Goal: Complete application form

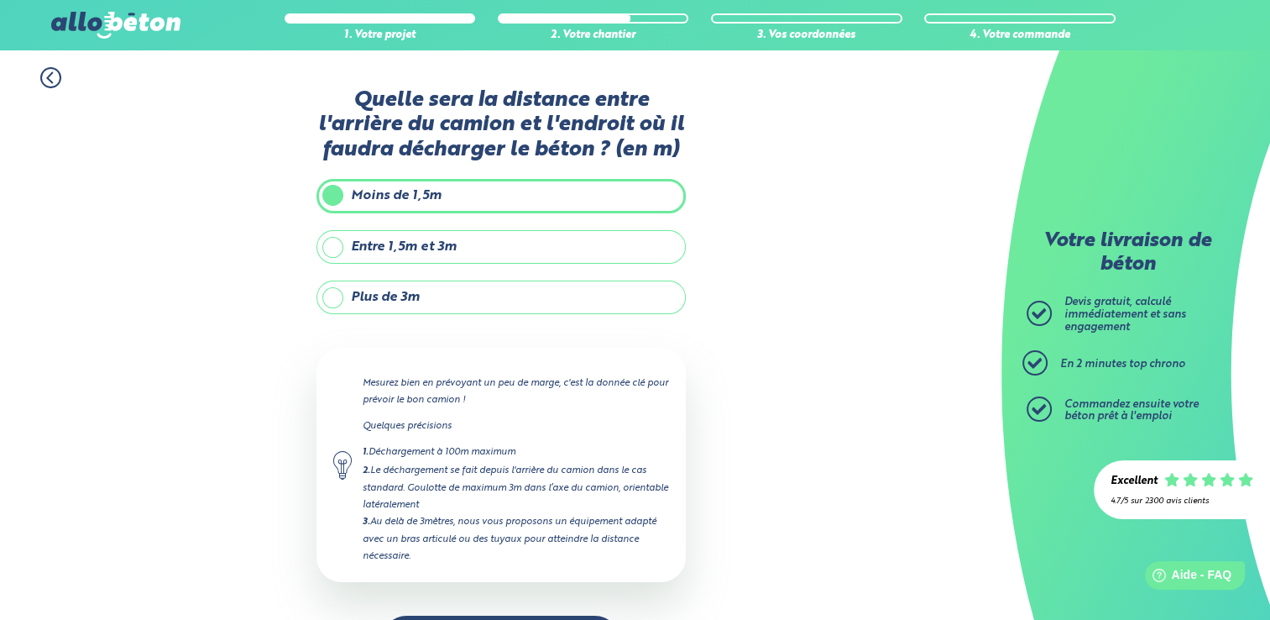
click at [513, 248] on label "Entre 1,5m et 3m" at bounding box center [501, 247] width 369 height 34
click at [0, 0] on input "Entre 1,5m et 3m" at bounding box center [0, 0] width 0 height 0
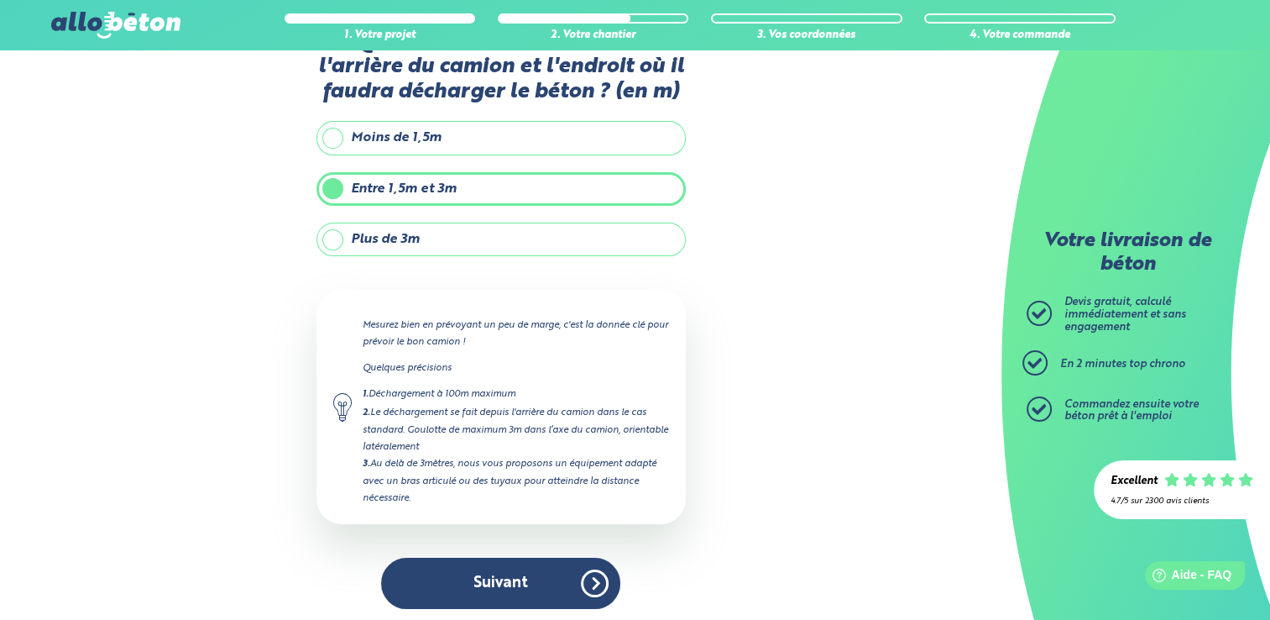
scroll to position [59, 0]
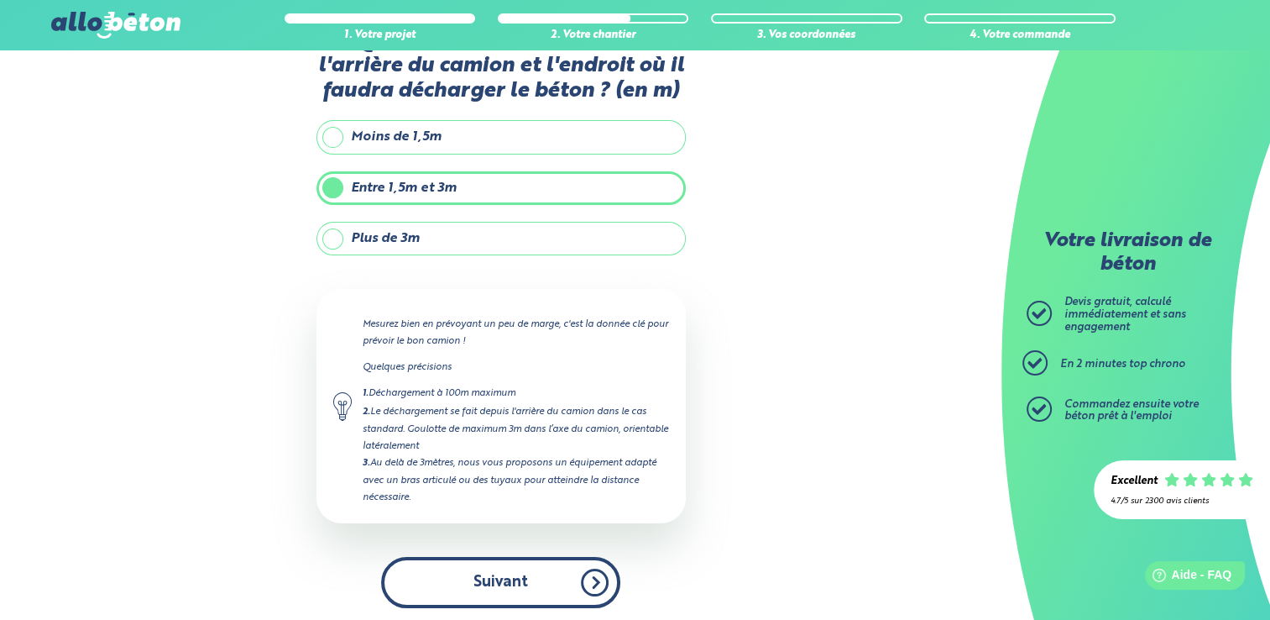
click at [487, 572] on button "Suivant" at bounding box center [500, 582] width 239 height 51
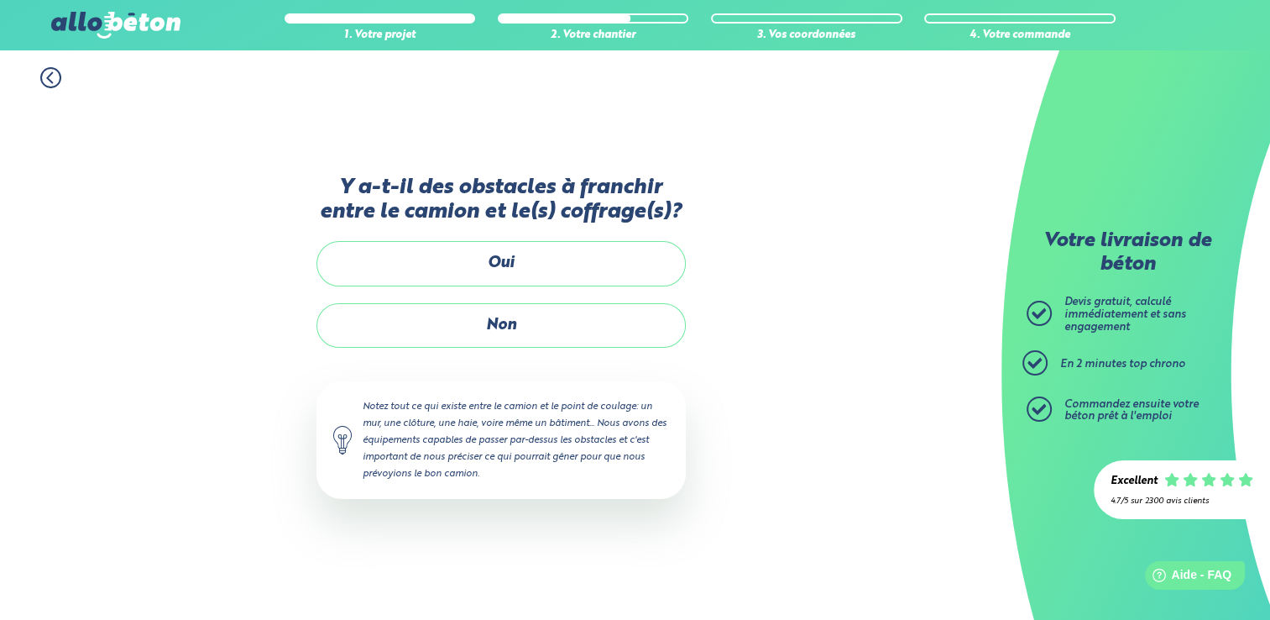
scroll to position [0, 0]
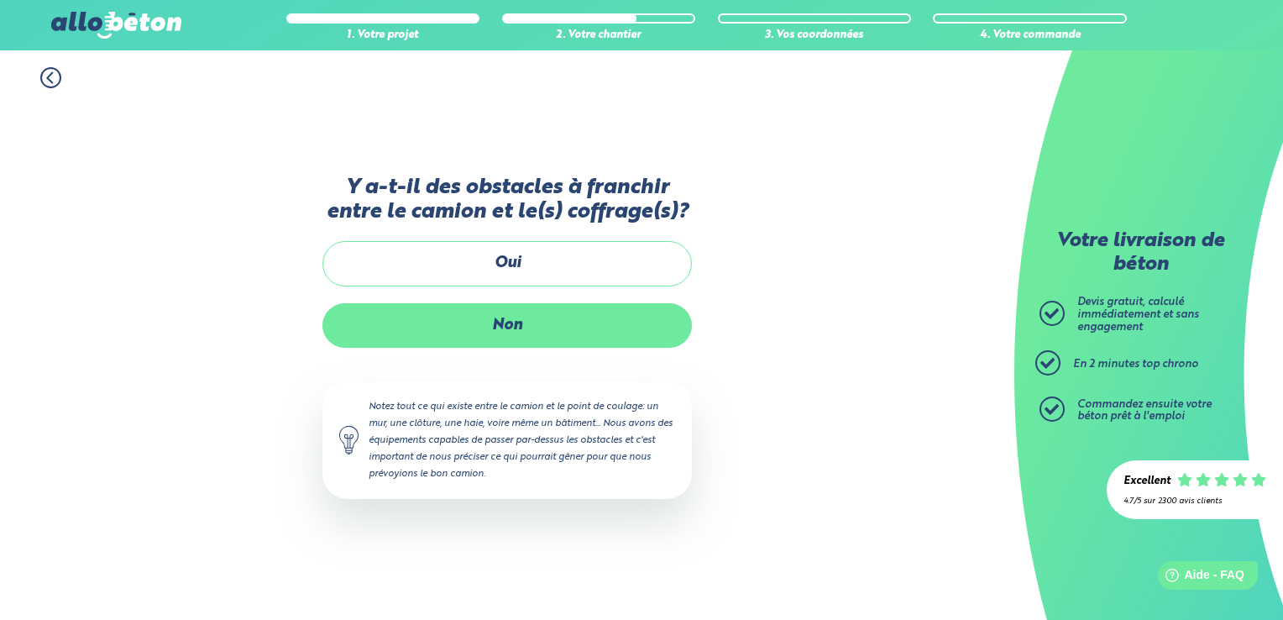
click at [497, 319] on label "Non" at bounding box center [506, 325] width 369 height 44
click at [0, 0] on input "Non" at bounding box center [0, 0] width 0 height 0
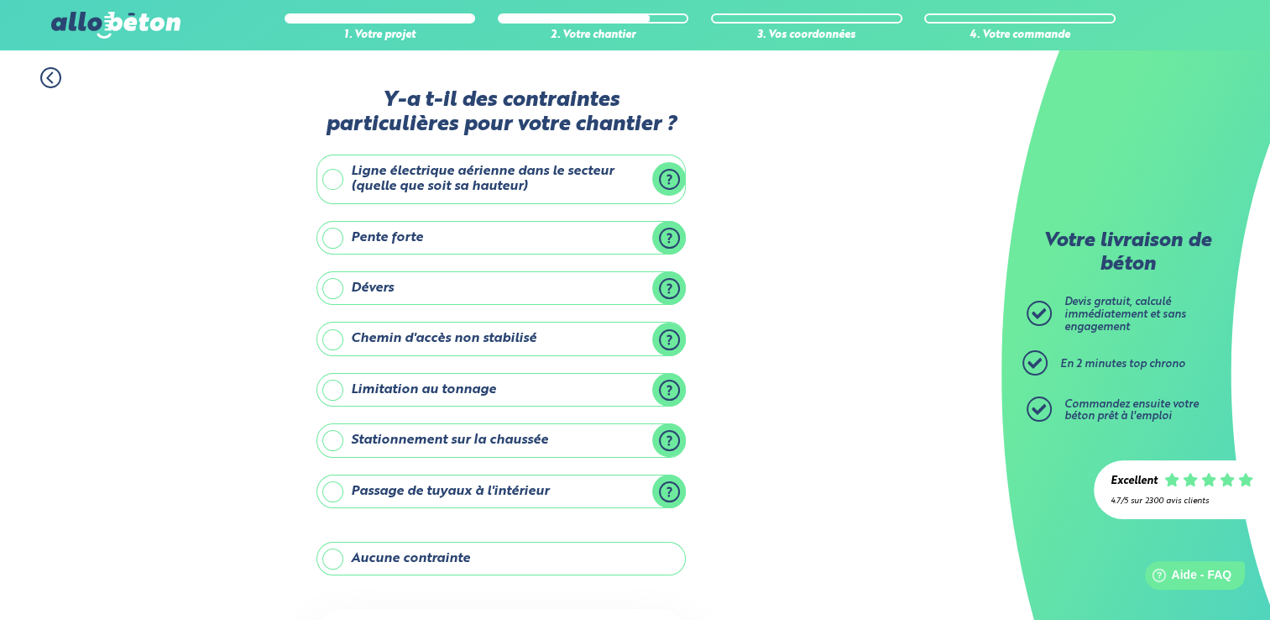
click at [428, 549] on label "Aucune contrainte" at bounding box center [501, 558] width 369 height 34
click at [0, 0] on input "Aucune contrainte" at bounding box center [0, 0] width 0 height 0
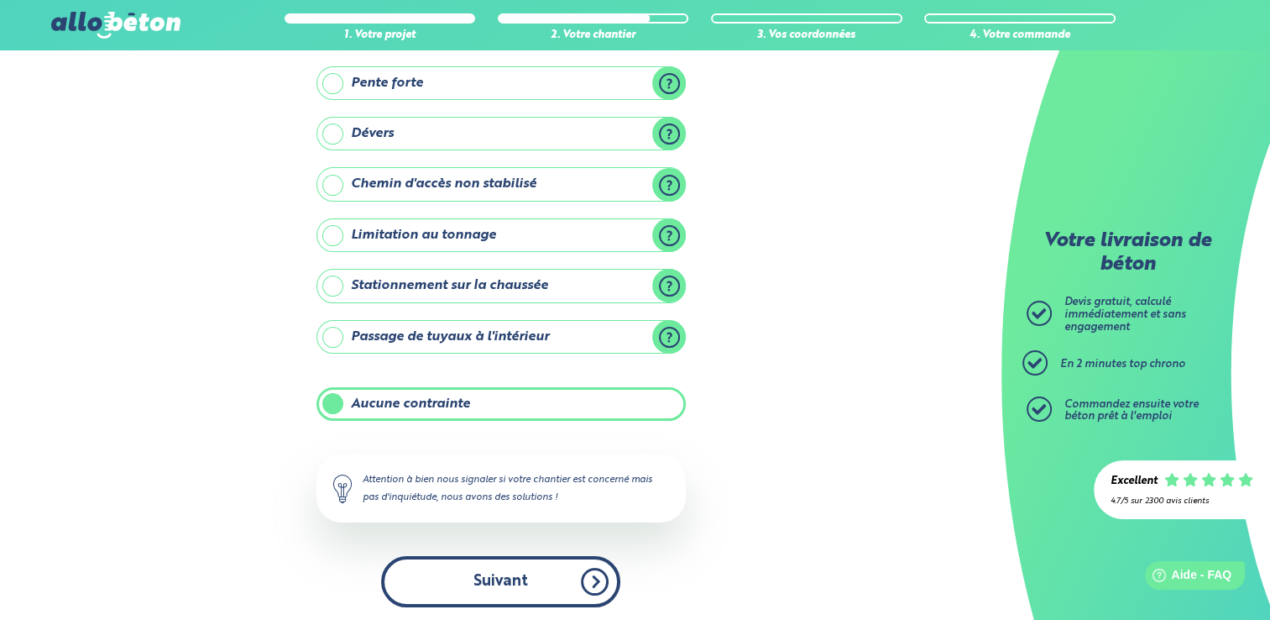
click at [503, 559] on button "Suivant" at bounding box center [500, 581] width 239 height 51
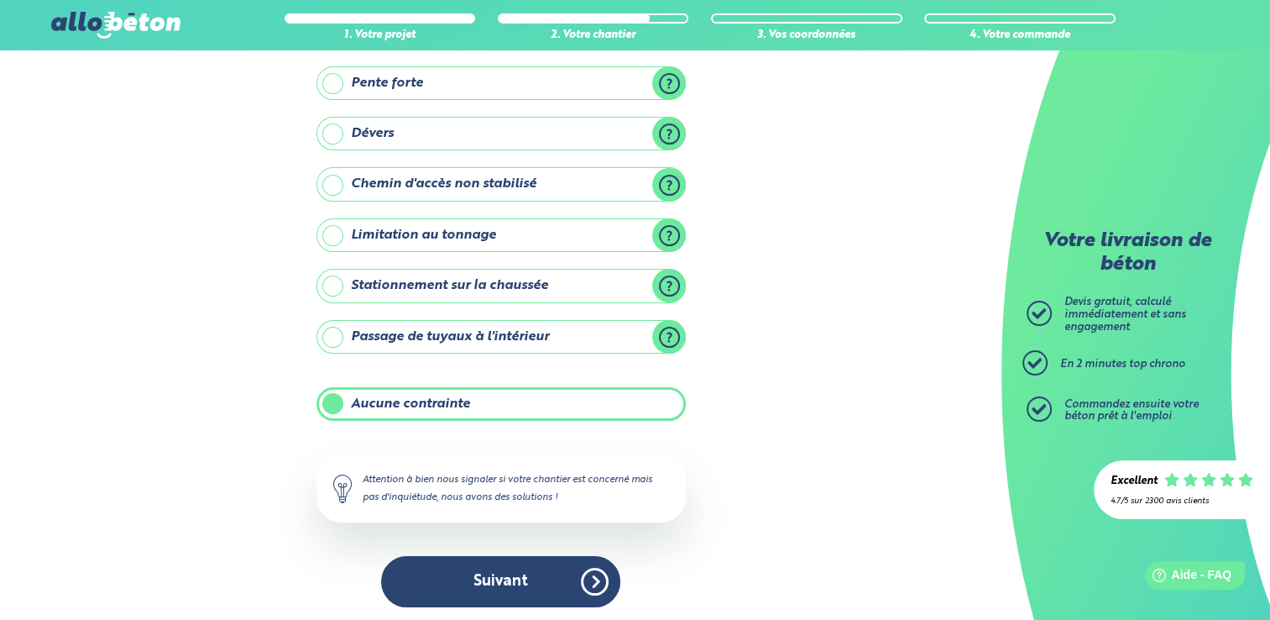
scroll to position [10, 0]
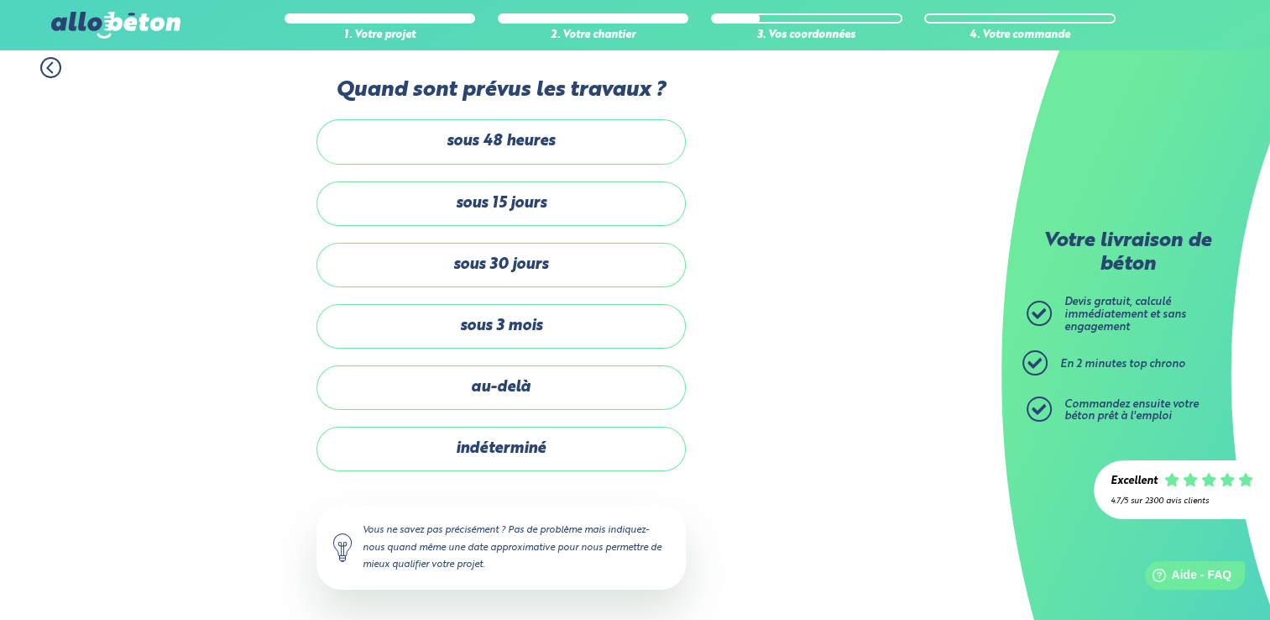
click at [500, 201] on label "sous 15 jours" at bounding box center [501, 203] width 369 height 44
click at [0, 0] on input "sous 15 jours" at bounding box center [0, 0] width 0 height 0
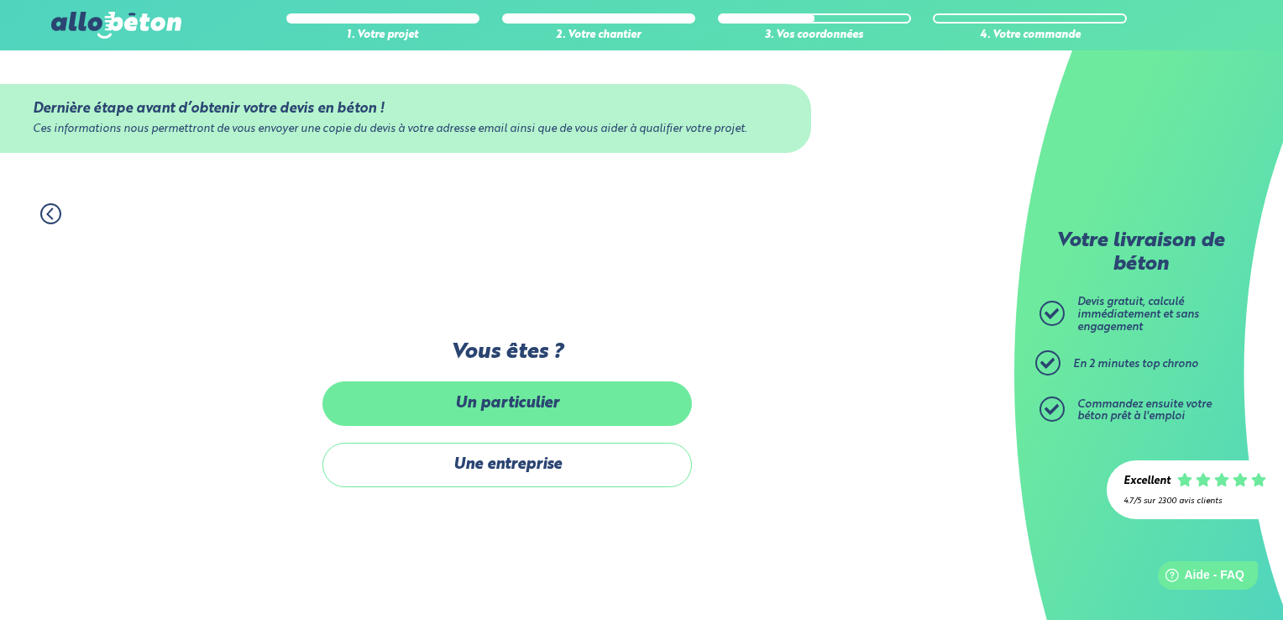
click at [528, 401] on label "Un particulier" at bounding box center [506, 403] width 369 height 44
click at [0, 0] on input "Un particulier" at bounding box center [0, 0] width 0 height 0
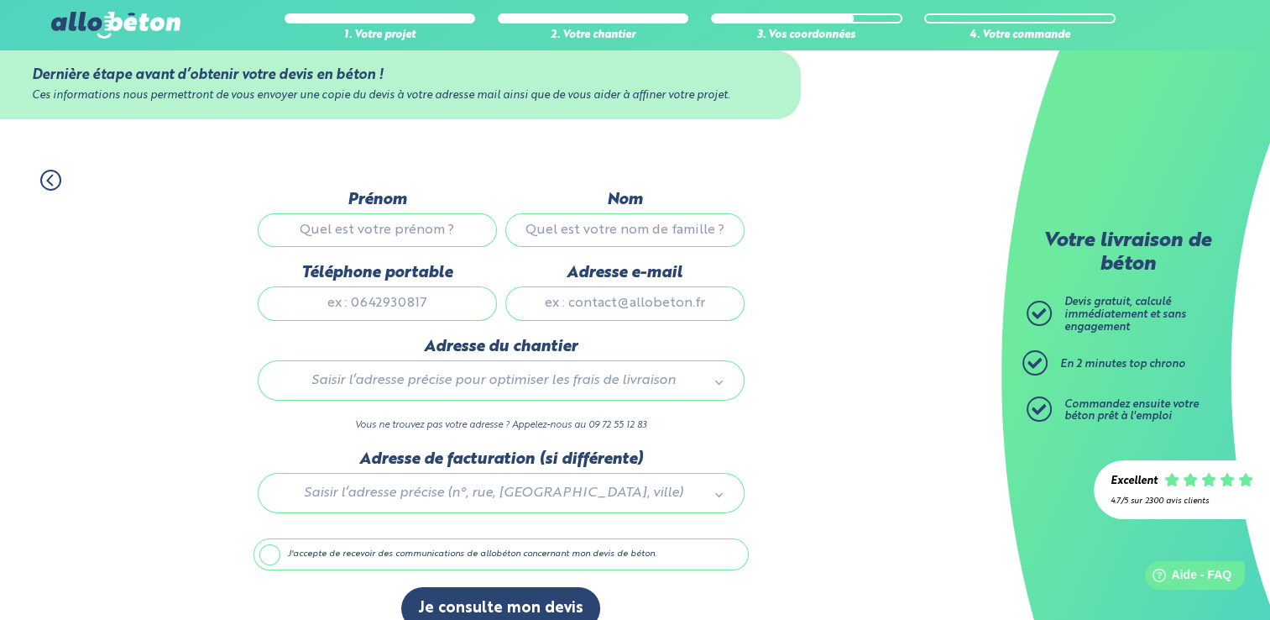
scroll to position [58, 0]
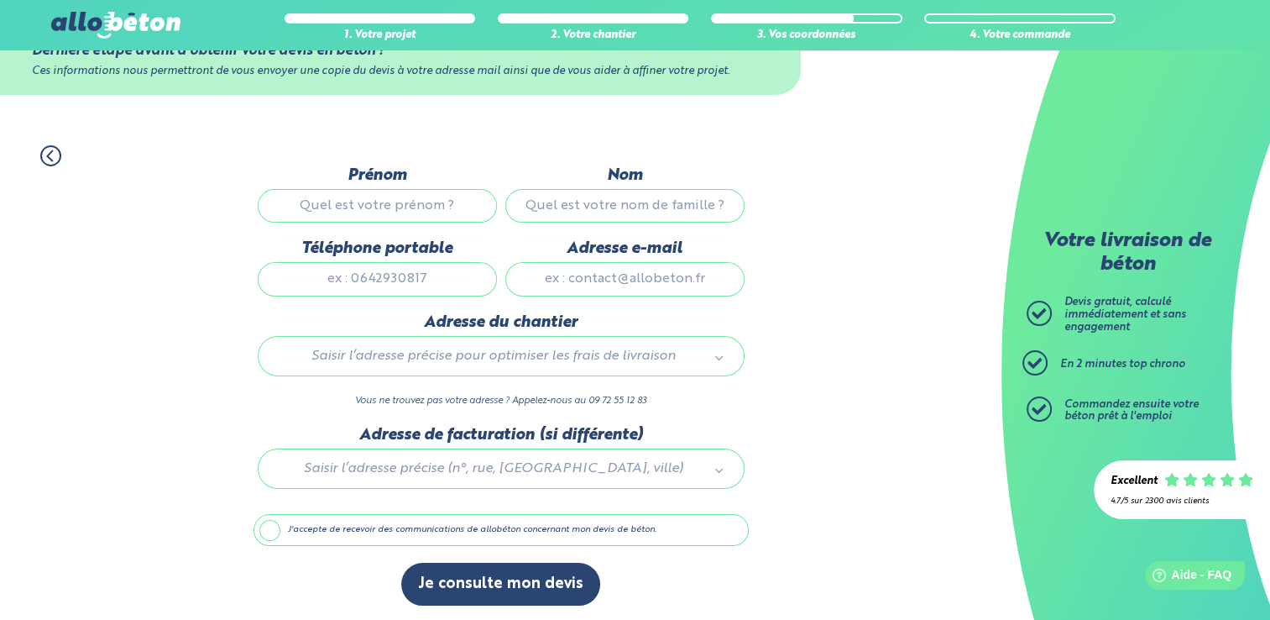
click at [404, 208] on input "Prénom" at bounding box center [377, 206] width 239 height 34
type input "tony"
click at [551, 213] on input "Nom" at bounding box center [624, 206] width 239 height 34
type input "belver"
click at [400, 274] on input "Téléphone portable" at bounding box center [377, 279] width 239 height 34
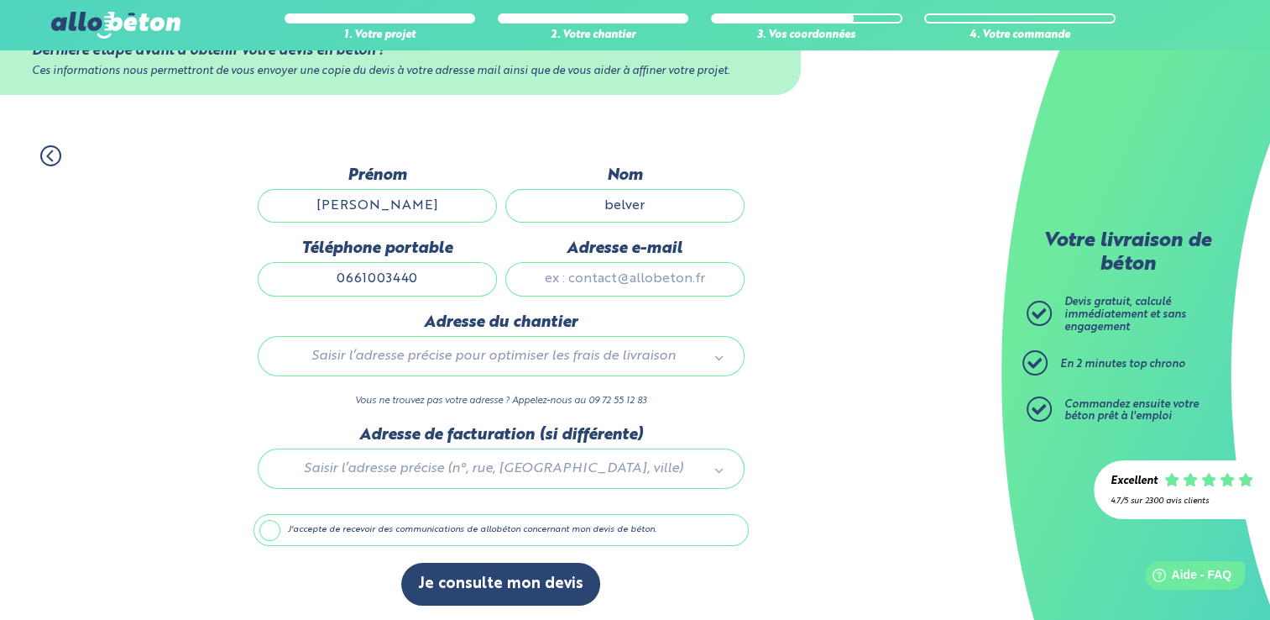
type input "0661003440"
click at [610, 277] on input "Adresse e-mail" at bounding box center [624, 279] width 239 height 34
type input "ncriquilon@hotmail.fr"
drag, startPoint x: 420, startPoint y: 279, endPoint x: 350, endPoint y: 277, distance: 69.7
click at [350, 277] on input "0661003440" at bounding box center [377, 279] width 239 height 34
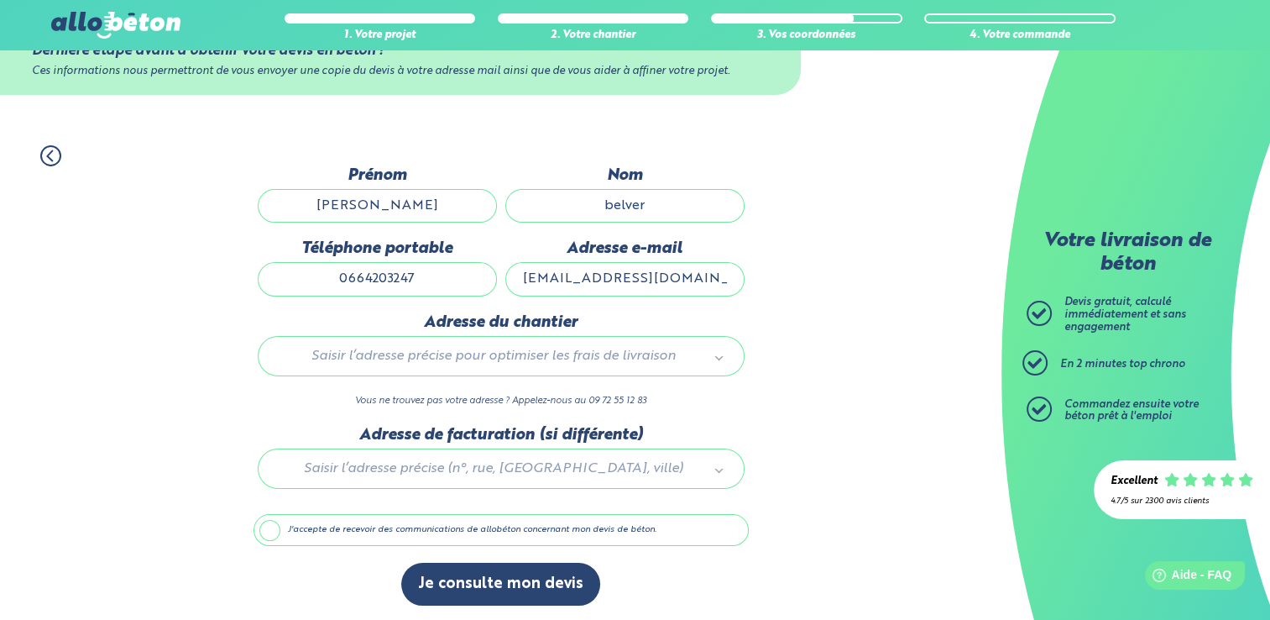
type input "0664203247"
drag, startPoint x: 678, startPoint y: 207, endPoint x: 592, endPoint y: 204, distance: 86.5
click at [592, 204] on input "belver" at bounding box center [624, 206] width 239 height 34
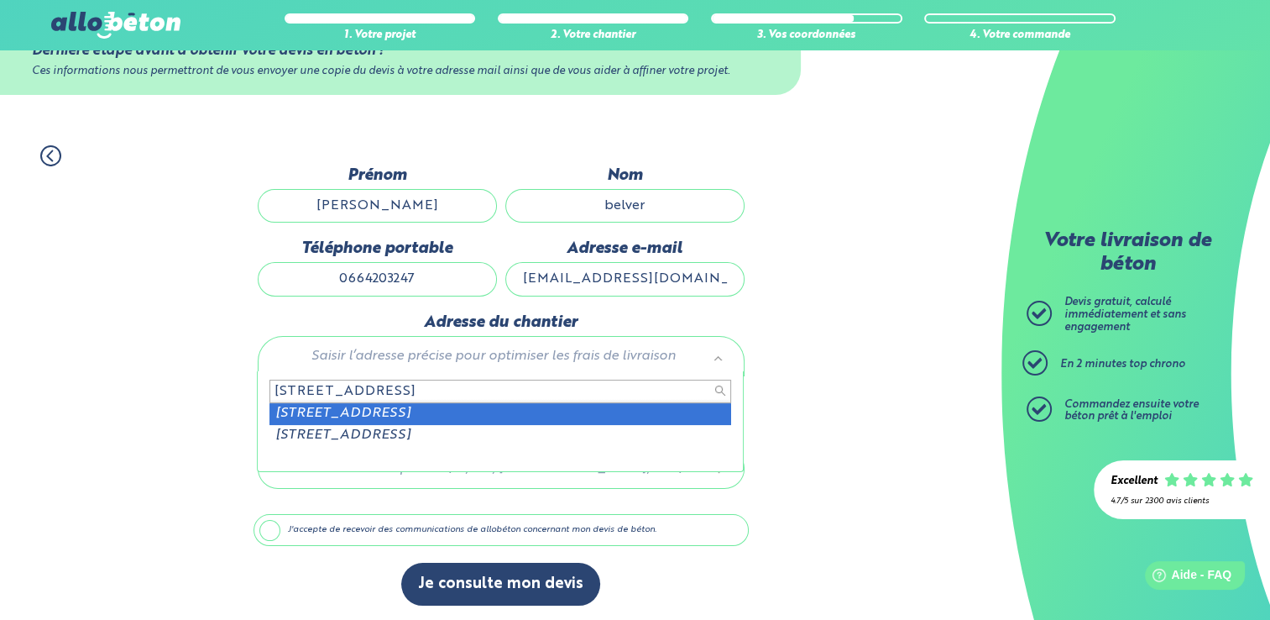
type input "8 rue des nefliers st pierre les elbeuf"
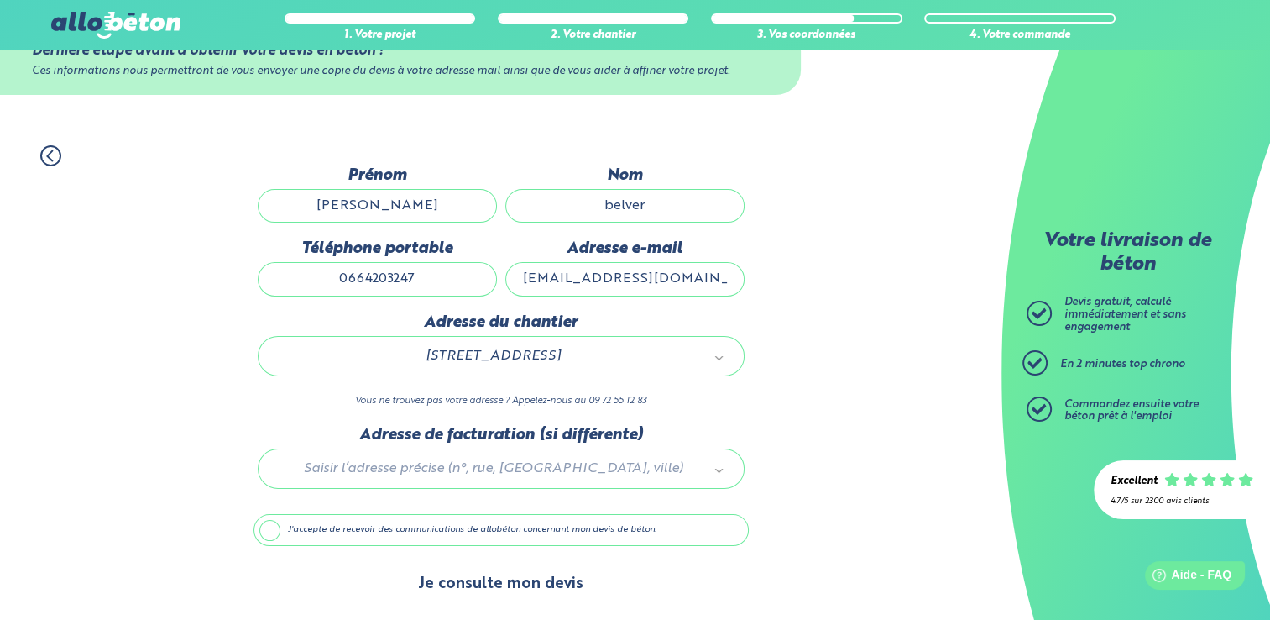
click at [494, 577] on button "Je consulte mon devis" at bounding box center [500, 583] width 199 height 43
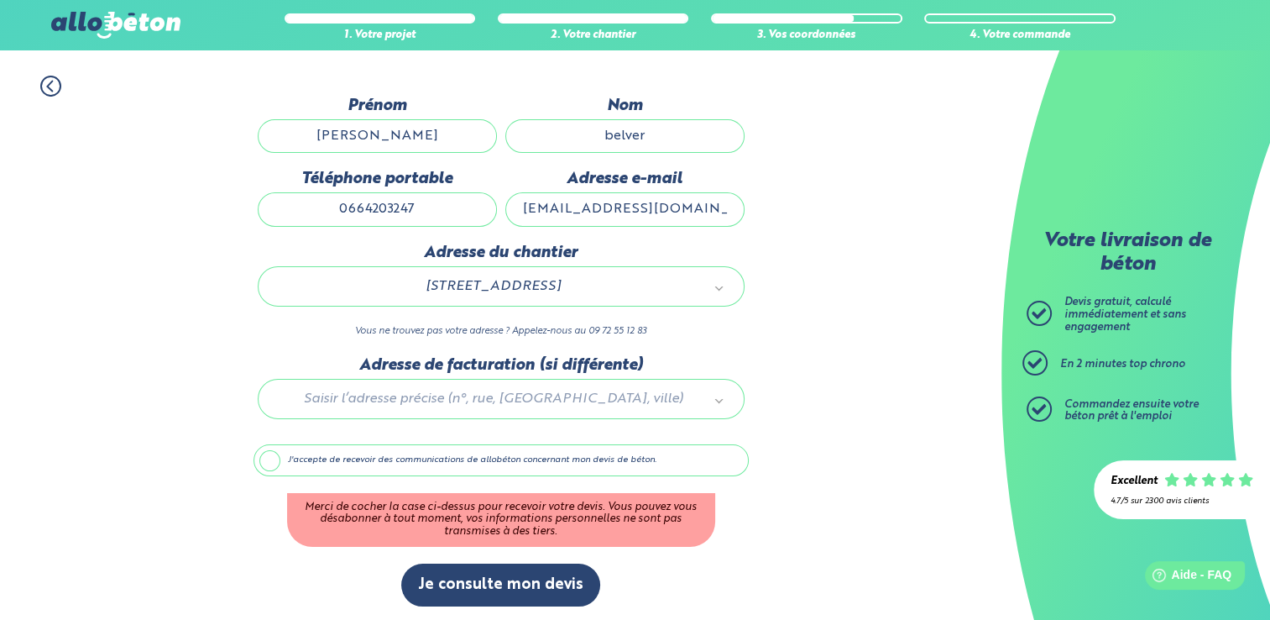
scroll to position [128, 0]
click at [266, 459] on label "J'accepte de recevoir des communications de allobéton concernant mon devis de b…" at bounding box center [501, 459] width 495 height 32
click at [0, 0] on input "J'accepte de recevoir des communications de allobéton concernant mon devis de b…" at bounding box center [0, 0] width 0 height 0
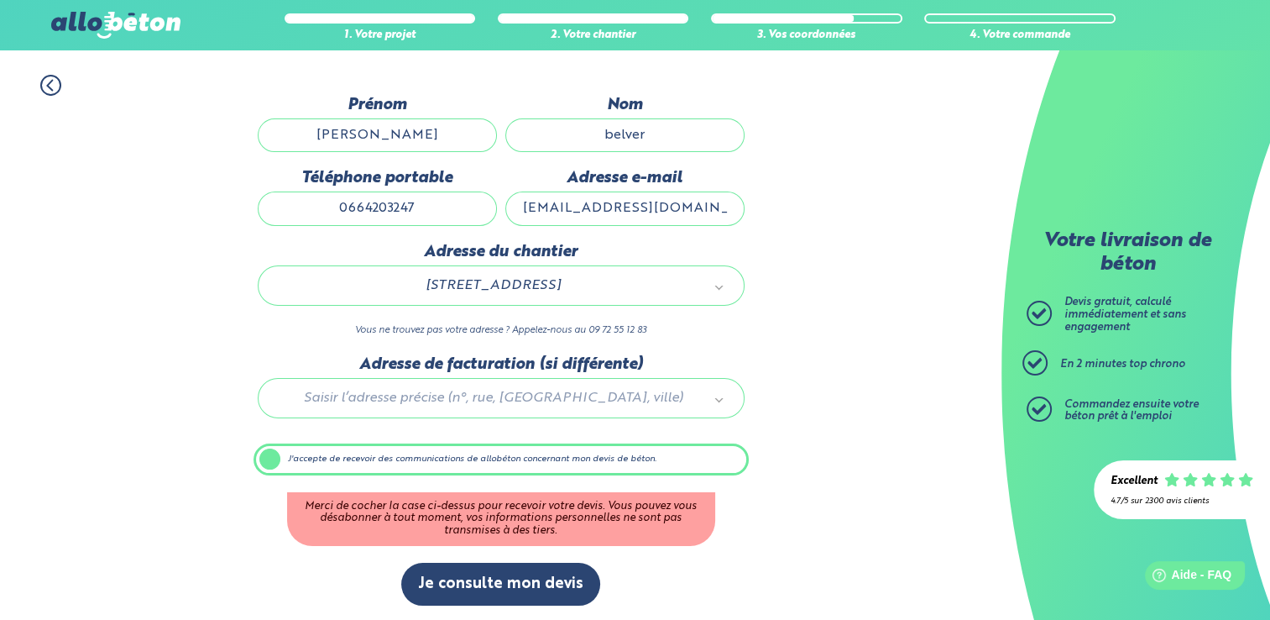
scroll to position [57, 0]
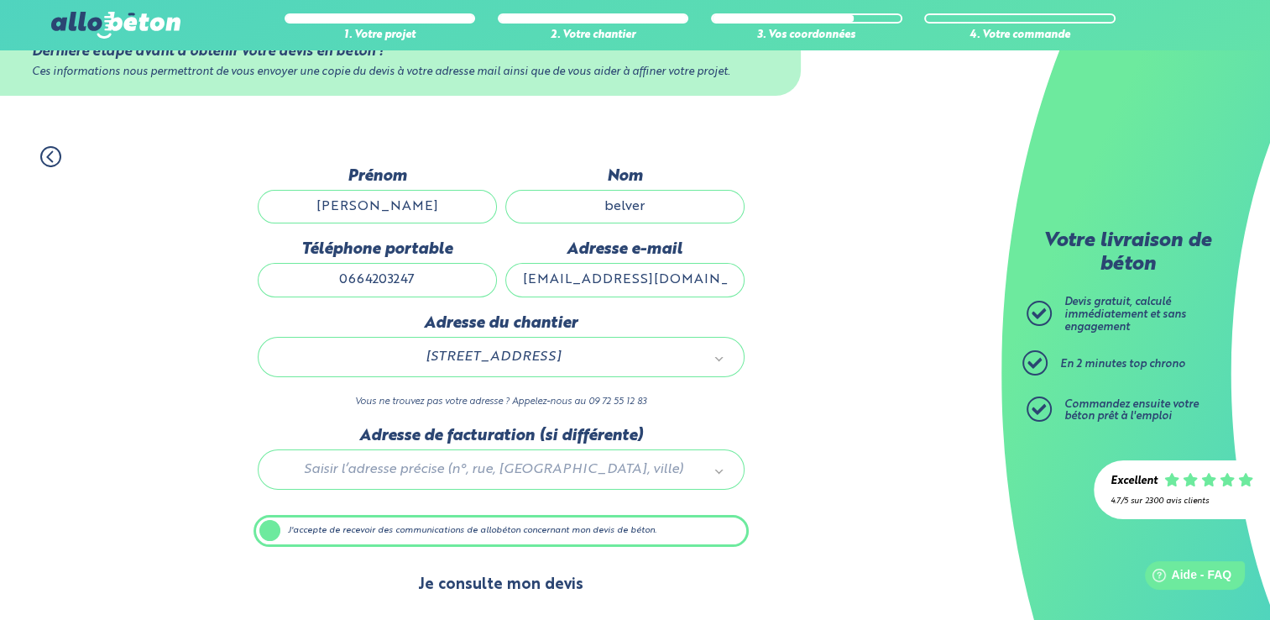
click at [531, 574] on button "Je consulte mon devis" at bounding box center [500, 584] width 199 height 43
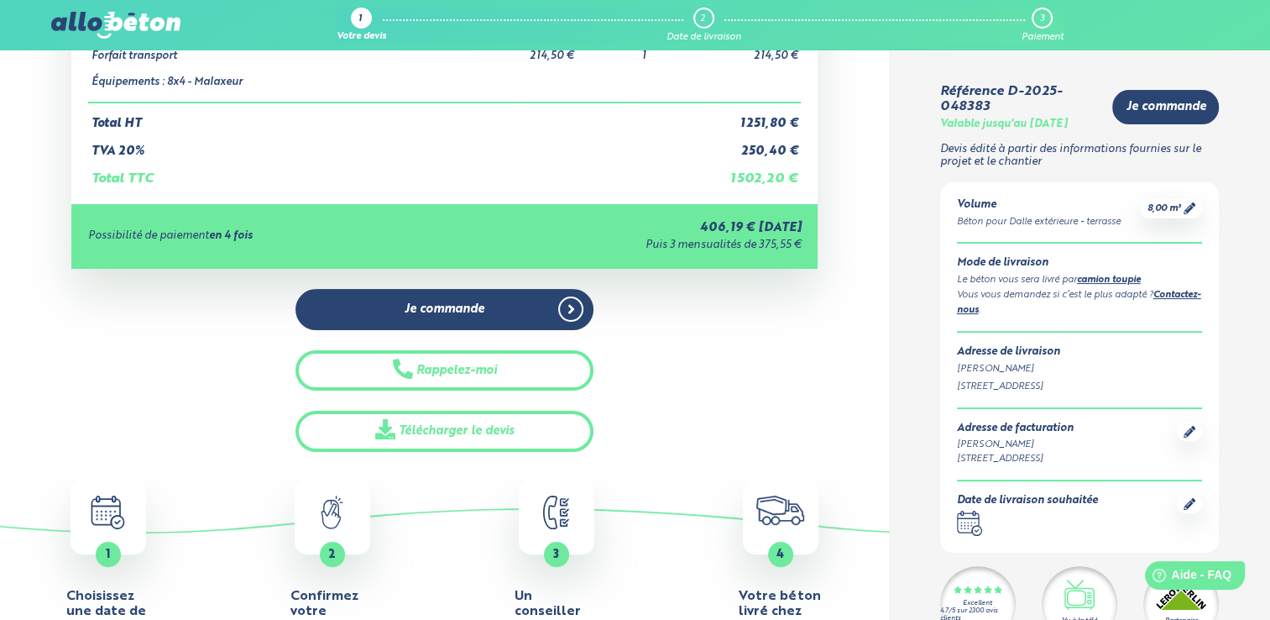
scroll to position [252, 0]
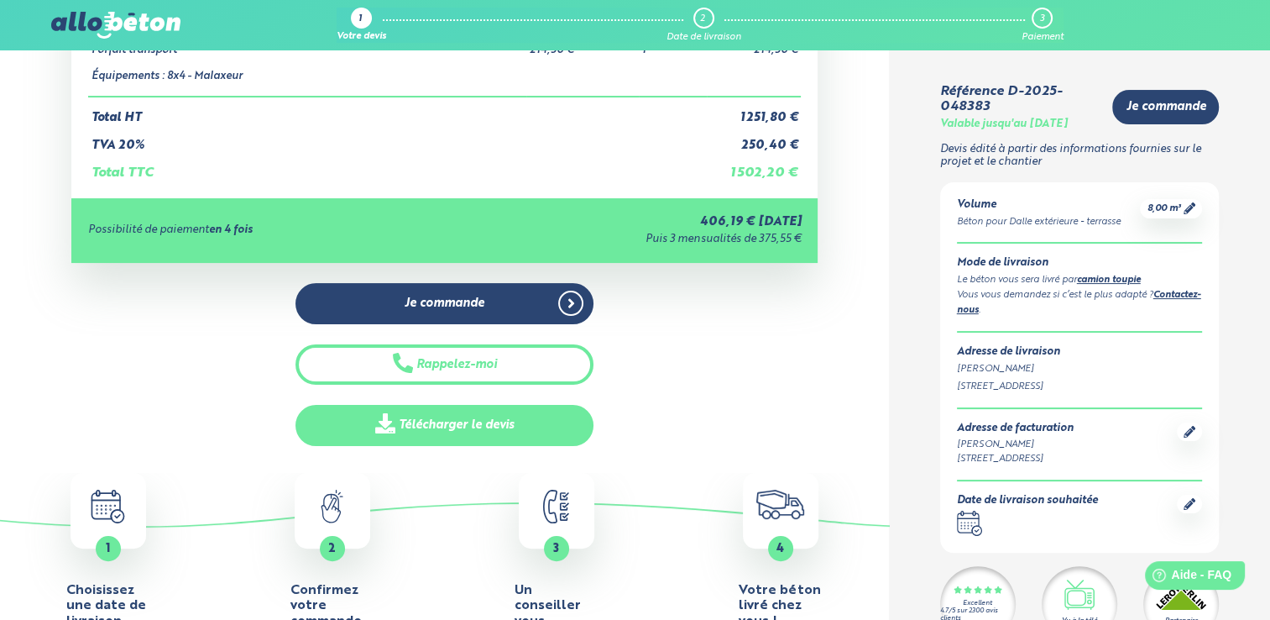
click at [479, 426] on link "Télécharger le devis" at bounding box center [445, 425] width 299 height 41
